Goal: Information Seeking & Learning: Learn about a topic

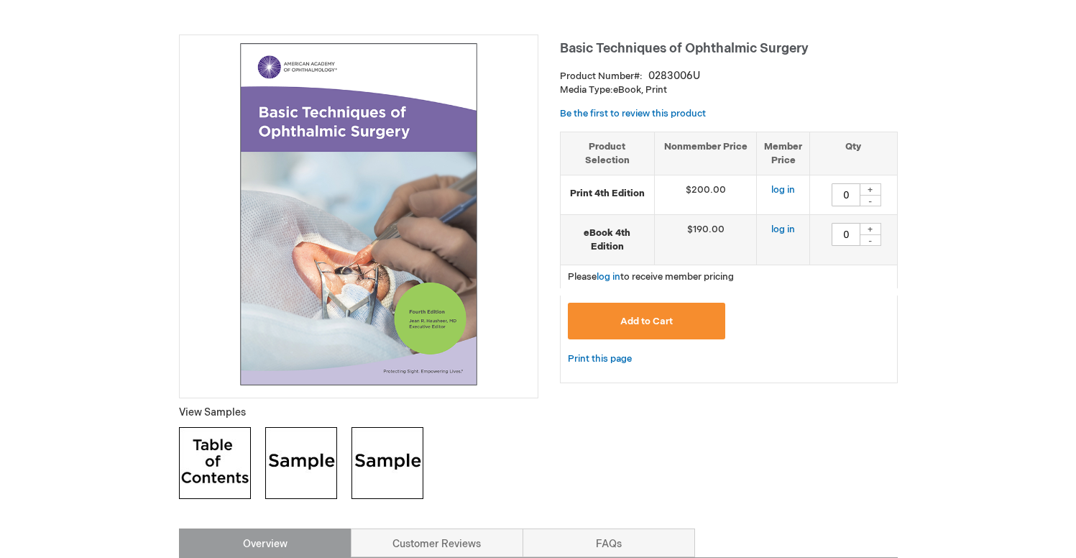
scroll to position [178, 0]
drag, startPoint x: 827, startPoint y: 42, endPoint x: 553, endPoint y: 43, distance: 274.5
click at [563, 45] on h1 "Basic Techniques of Ophthalmic Surgery" at bounding box center [729, 46] width 338 height 24
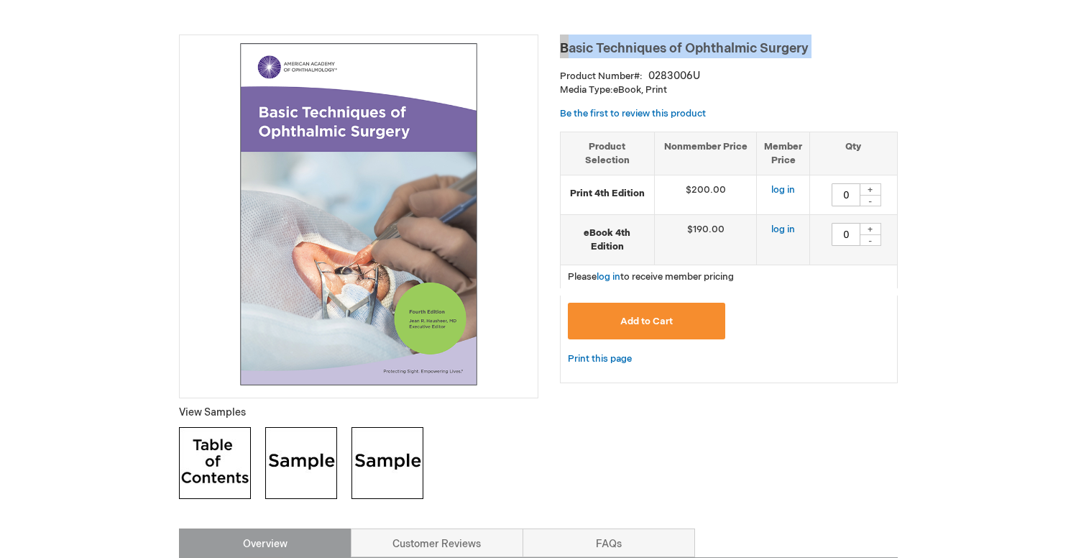
click at [563, 45] on h1 "Basic Techniques of Ophthalmic Surgery" at bounding box center [729, 46] width 338 height 24
click at [605, 46] on span "Basic Techniques of Ophthalmic Surgery" at bounding box center [684, 48] width 249 height 15
drag, startPoint x: 559, startPoint y: 47, endPoint x: 827, endPoint y: 50, distance: 268.1
click at [827, 50] on h1 "Basic Techniques of Ophthalmic Surgery" at bounding box center [729, 46] width 338 height 24
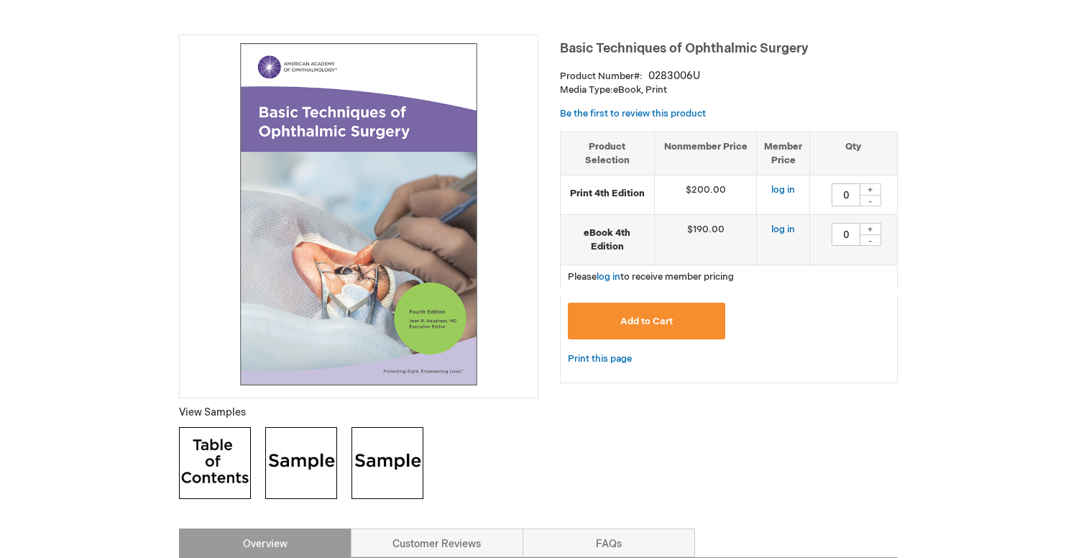
drag, startPoint x: 827, startPoint y: 50, endPoint x: 811, endPoint y: 49, distance: 15.9
click at [826, 50] on h1 "Basic Techniques of Ophthalmic Surgery" at bounding box center [729, 46] width 338 height 24
drag, startPoint x: 810, startPoint y: 48, endPoint x: 569, endPoint y: 48, distance: 240.7
drag, startPoint x: 569, startPoint y: 48, endPoint x: 548, endPoint y: 47, distance: 21.6
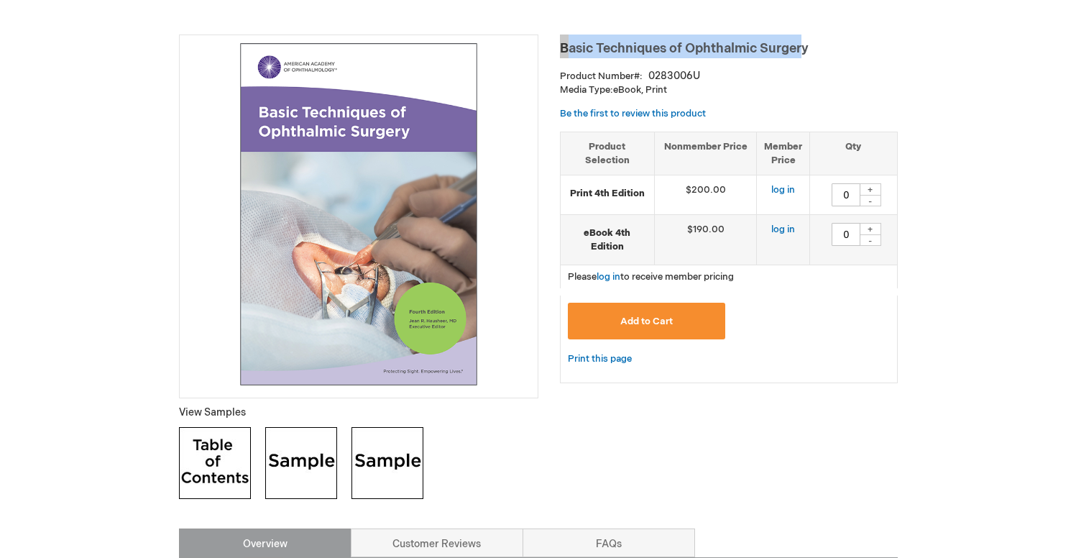
click at [568, 48] on span "Basic Techniques of Ophthalmic Surgery" at bounding box center [684, 48] width 249 height 15
click at [562, 45] on h1 "Basic Techniques of Ophthalmic Surgery" at bounding box center [729, 46] width 338 height 24
click at [566, 49] on h1 "Basic Techniques of Ophthalmic Surgery" at bounding box center [729, 46] width 338 height 24
click at [563, 49] on h1 "Basic Techniques of Ophthalmic Surgery" at bounding box center [729, 46] width 338 height 24
click at [564, 49] on h1 "Basic Techniques of Ophthalmic Surgery" at bounding box center [729, 46] width 338 height 24
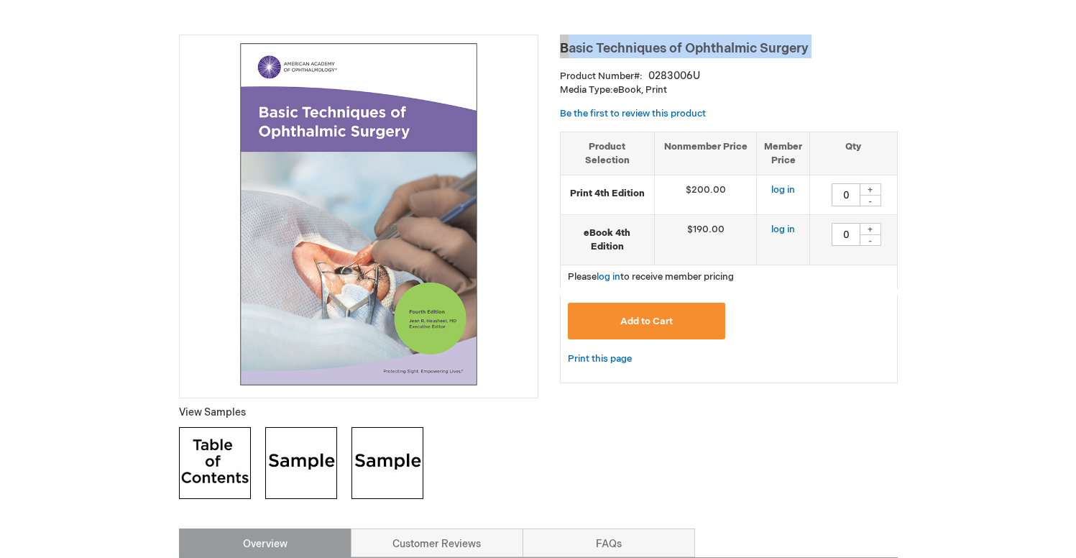
click at [564, 49] on h1 "Basic Techniques of Ophthalmic Surgery" at bounding box center [729, 46] width 338 height 24
copy div "Basic Techniques of Ophthalmic Surgery"
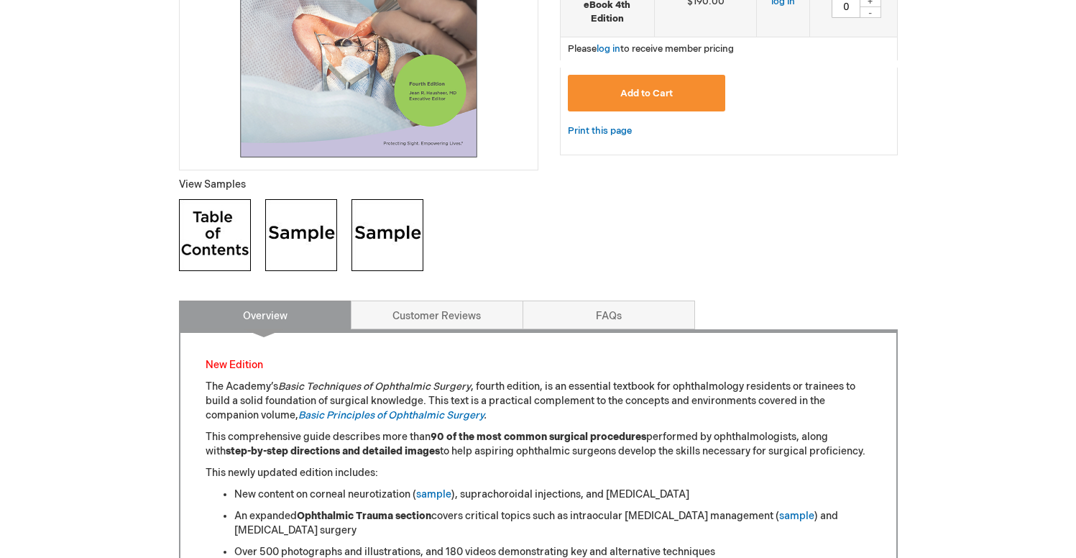
scroll to position [425, 0]
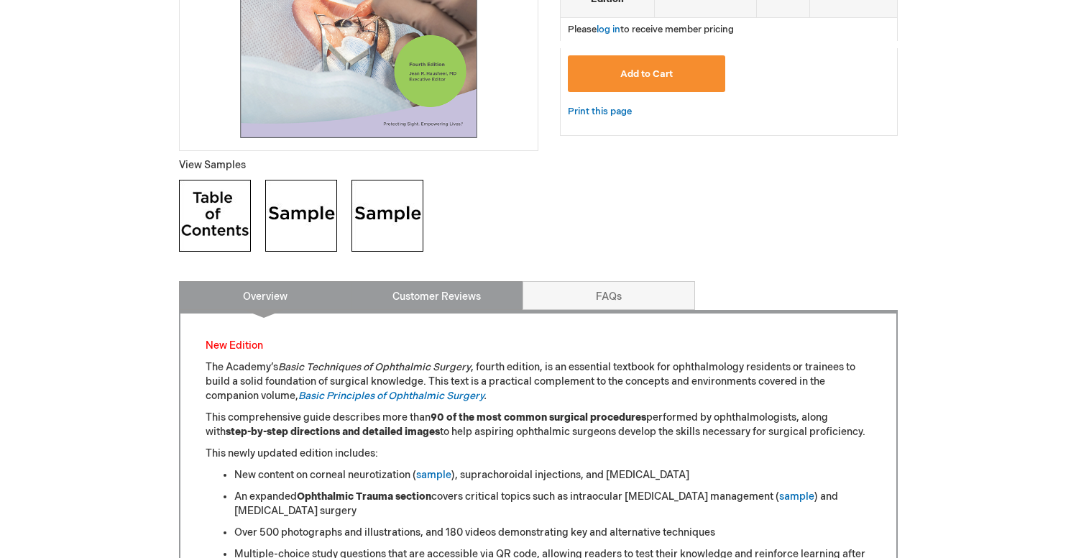
click at [464, 307] on link "Customer Reviews" at bounding box center [437, 295] width 172 height 29
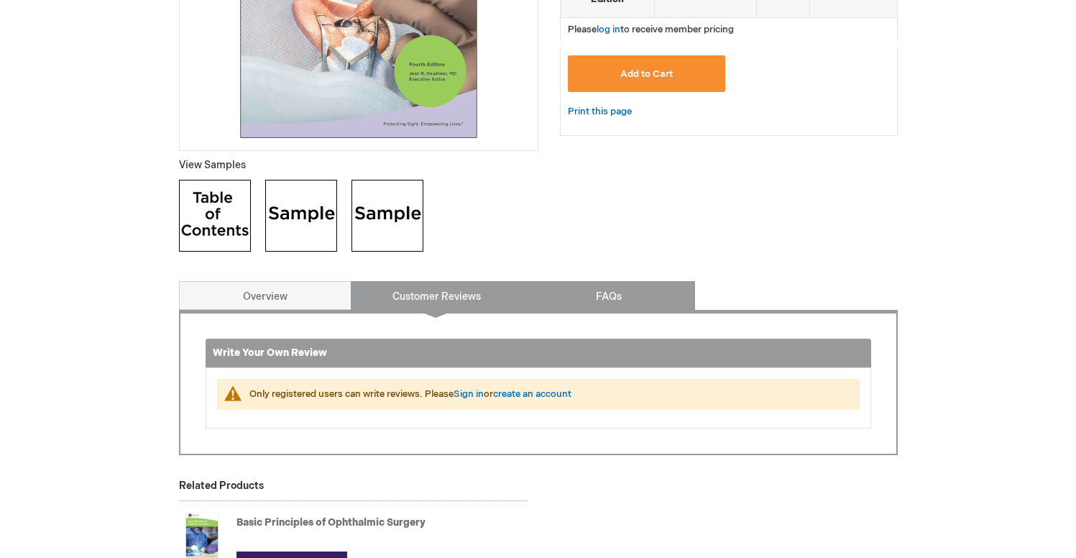
click at [645, 308] on link "FAQs" at bounding box center [608, 295] width 172 height 29
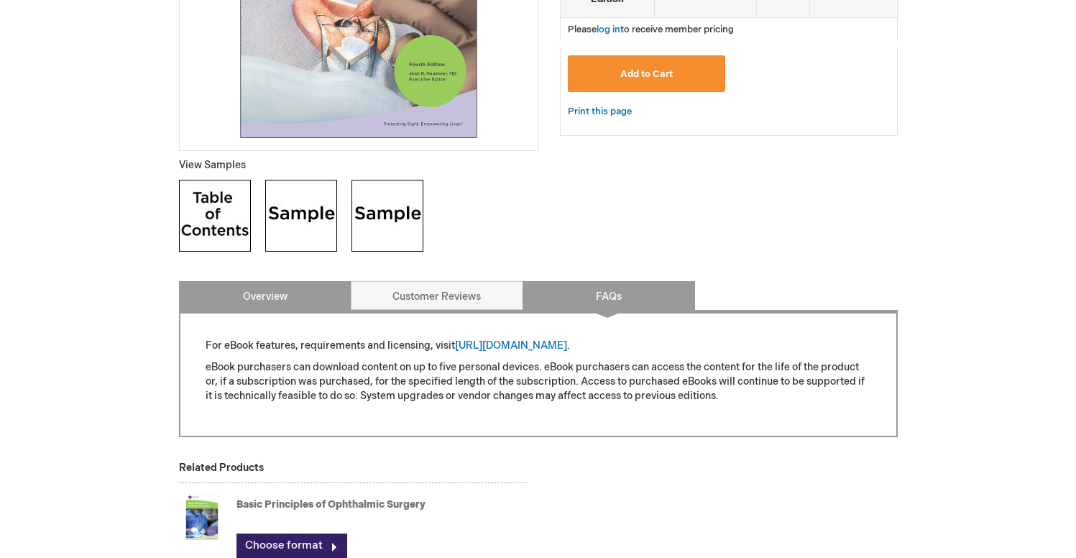
click at [283, 307] on link "Overview" at bounding box center [265, 295] width 172 height 29
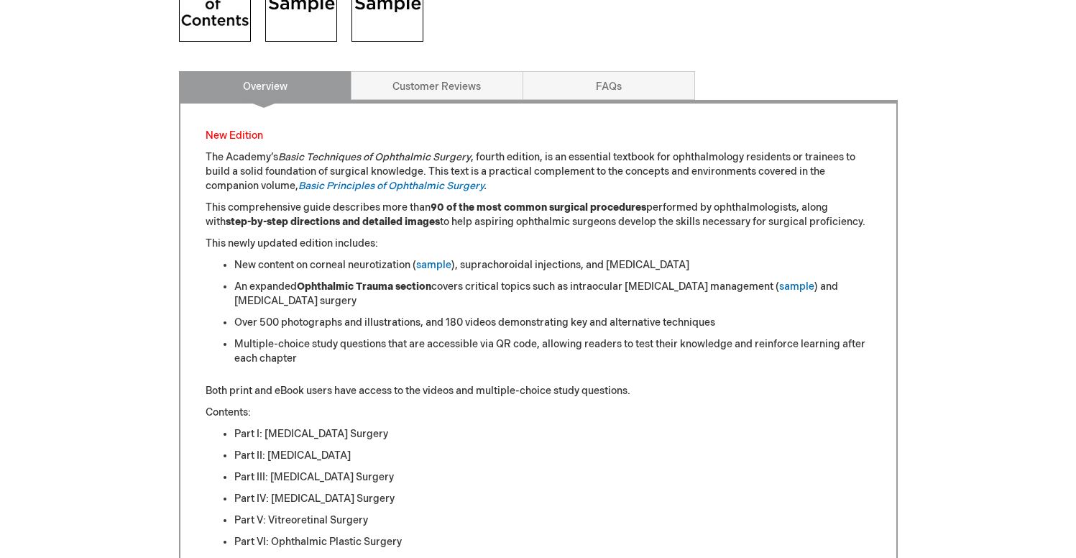
scroll to position [585, 0]
